Goal: Task Accomplishment & Management: Manage account settings

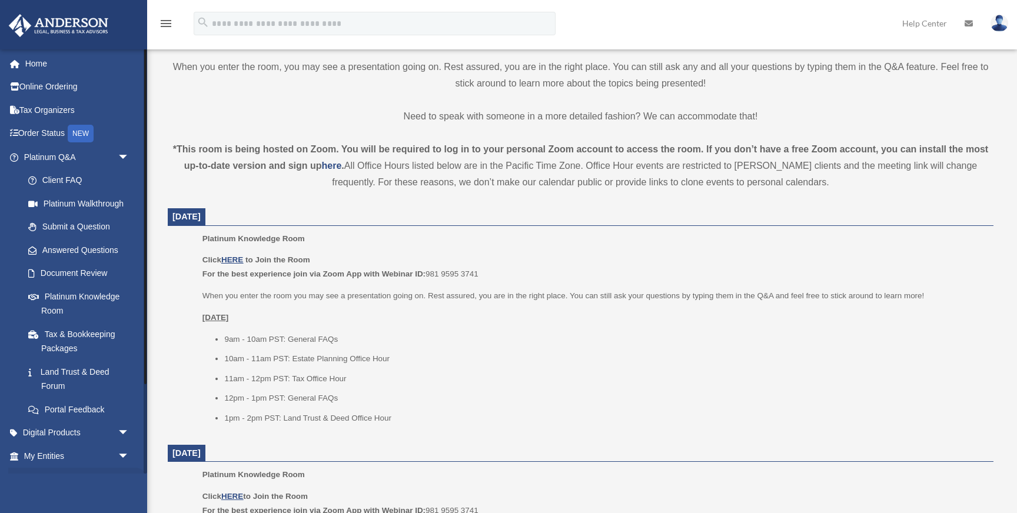
scroll to position [331, 0]
click at [113, 457] on link "My Entities arrow_drop_down" at bounding box center [77, 456] width 139 height 24
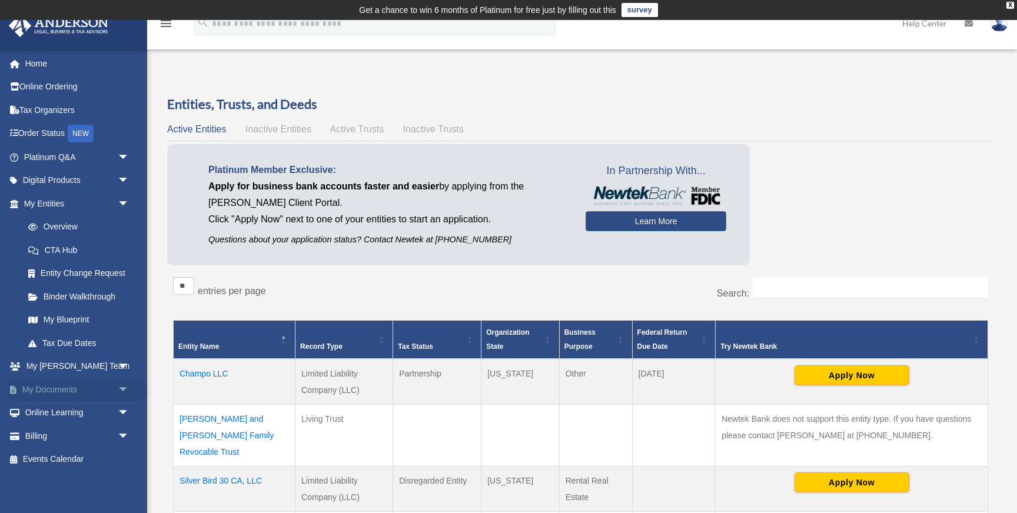
click at [109, 388] on link "My Documents arrow_drop_down" at bounding box center [77, 390] width 139 height 24
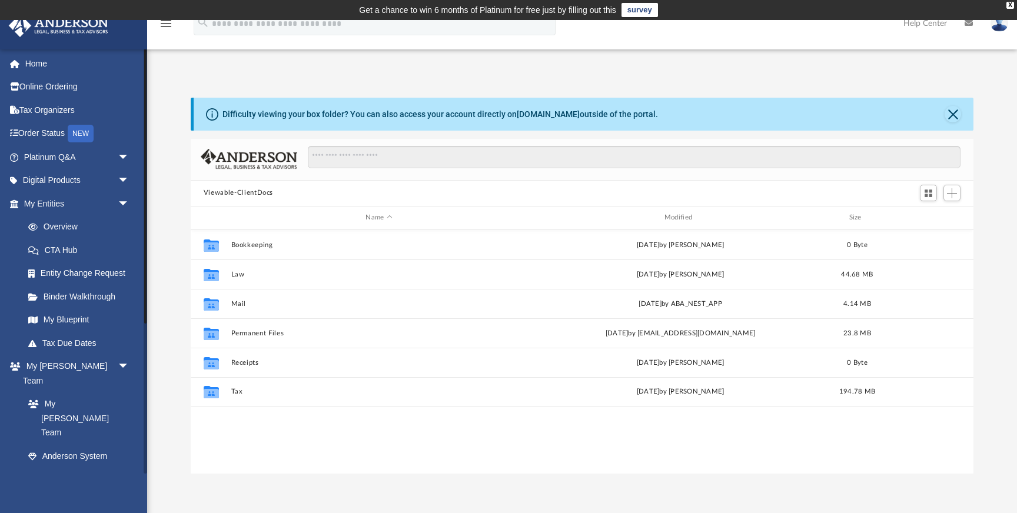
scroll to position [267, 782]
click at [994, 27] on img at bounding box center [999, 23] width 18 height 17
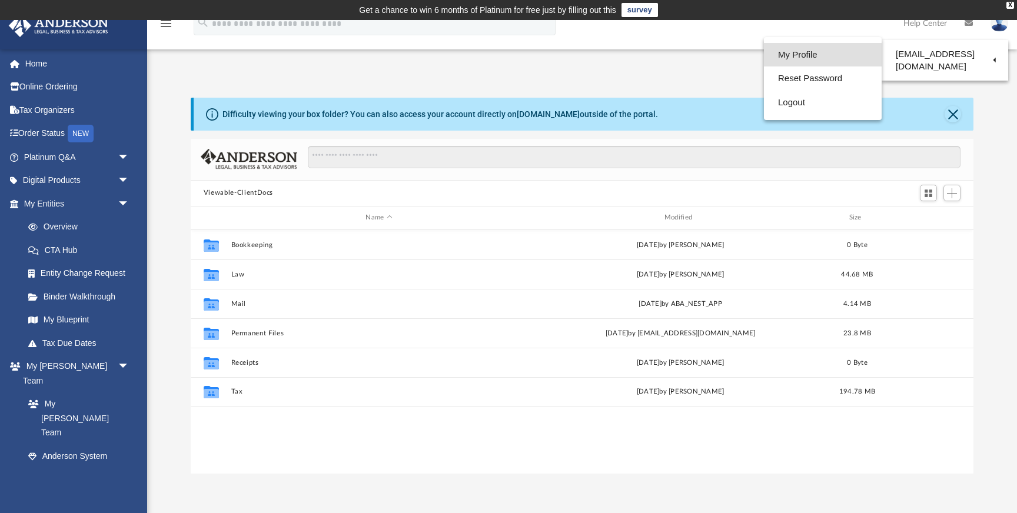
click at [793, 52] on link "My Profile" at bounding box center [823, 55] width 118 height 24
